Goal: Information Seeking & Learning: Learn about a topic

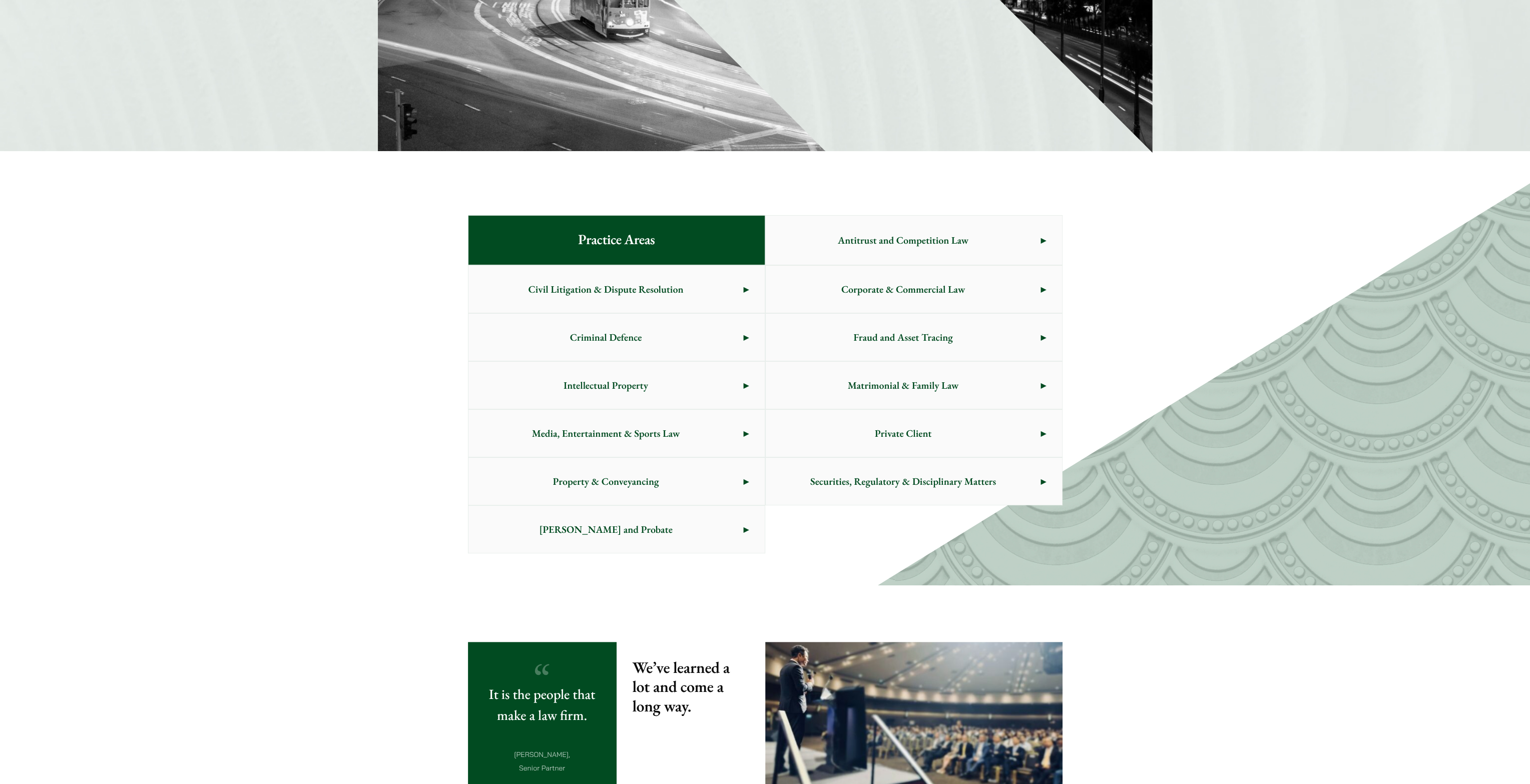
scroll to position [351, 0]
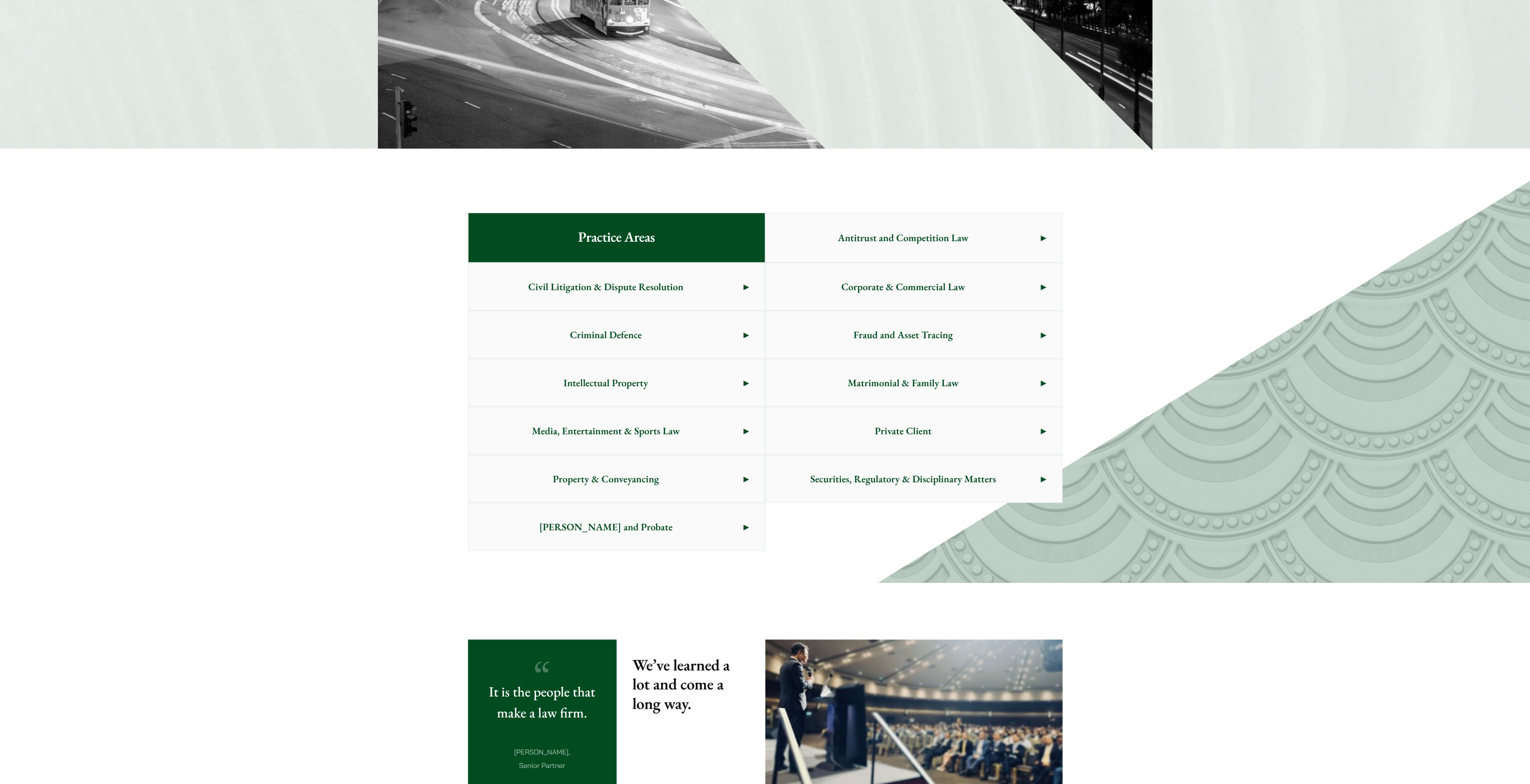
click at [662, 335] on span "Criminal Defence" at bounding box center [607, 335] width 275 height 47
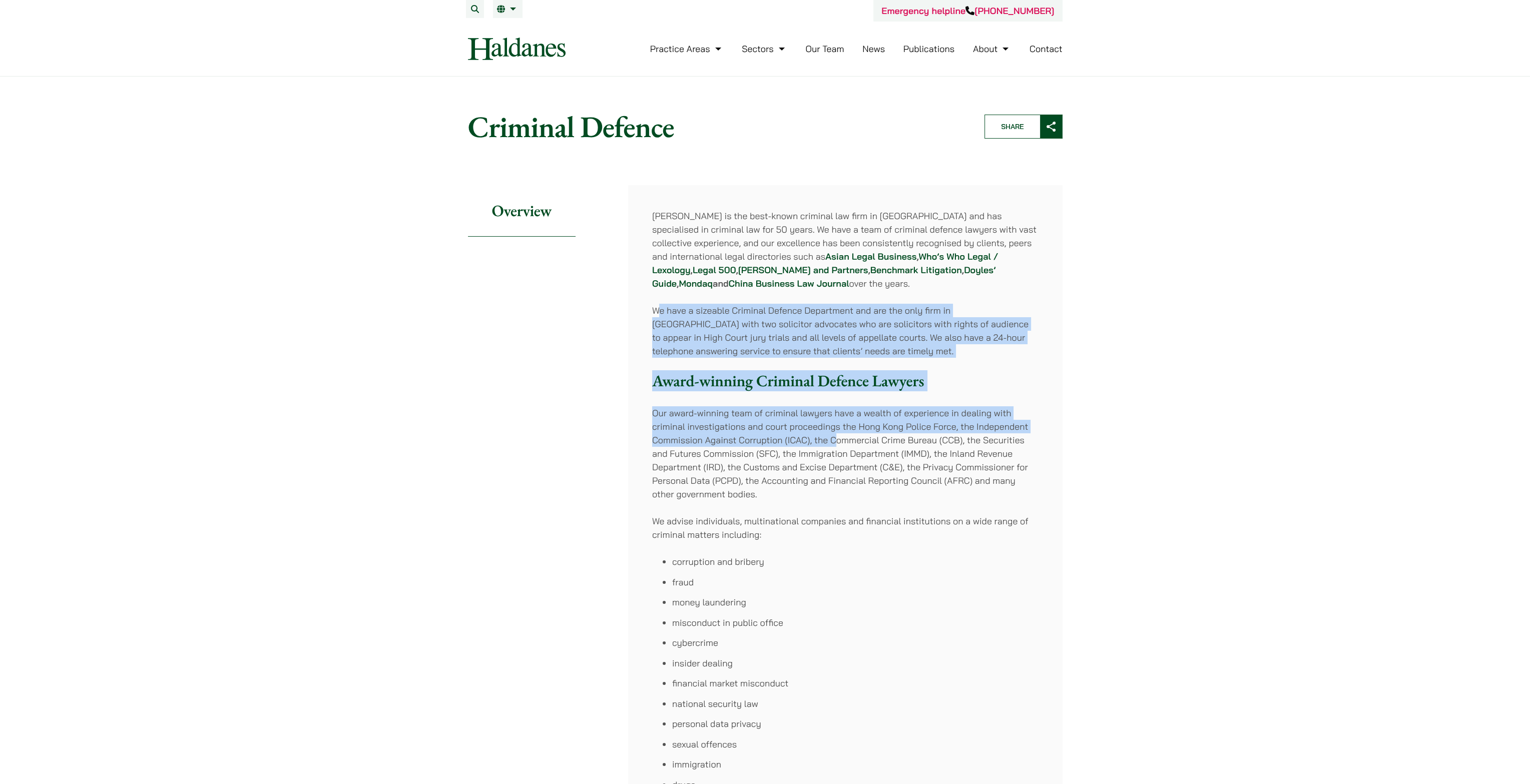
drag, startPoint x: 658, startPoint y: 306, endPoint x: 838, endPoint y: 444, distance: 226.8
click at [838, 444] on div "Haldanes is the best-known criminal law firm in Hong Kong and has specialised i…" at bounding box center [845, 643] width 434 height 916
